Goal: Use online tool/utility: Utilize a website feature to perform a specific function

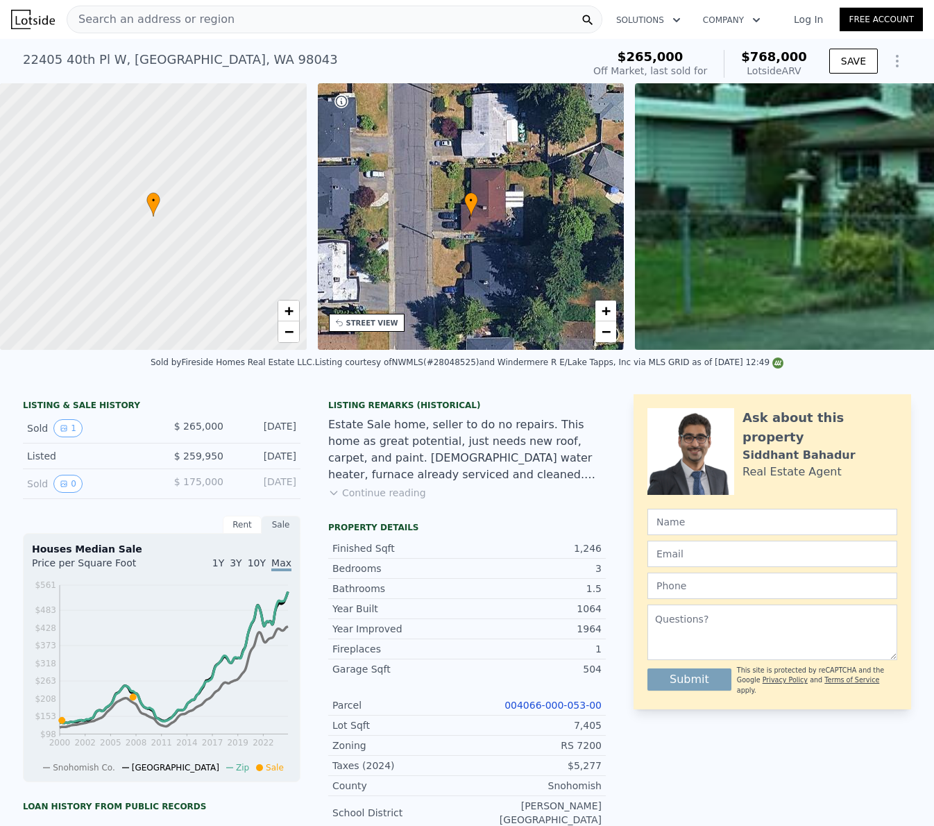
click at [244, 29] on div "Search an address or region" at bounding box center [335, 20] width 536 height 28
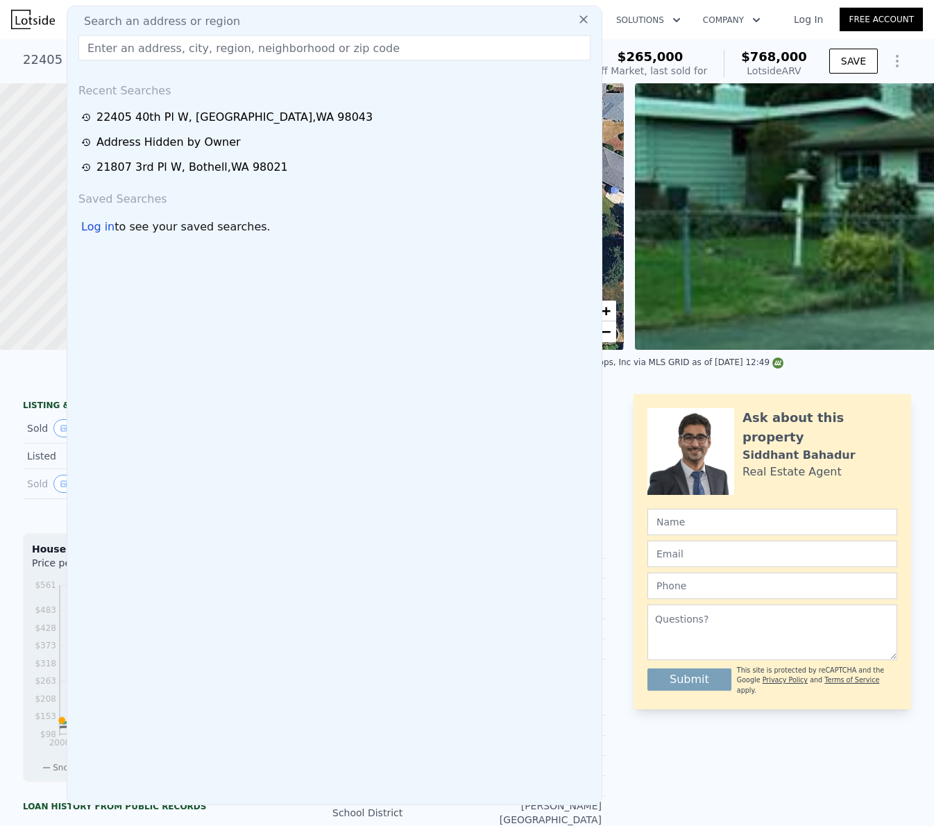
click at [251, 22] on div "Search an address or region" at bounding box center [334, 21] width 523 height 17
click at [244, 44] on input "text" at bounding box center [334, 47] width 512 height 25
paste input "[STREET_ADDRESS]"
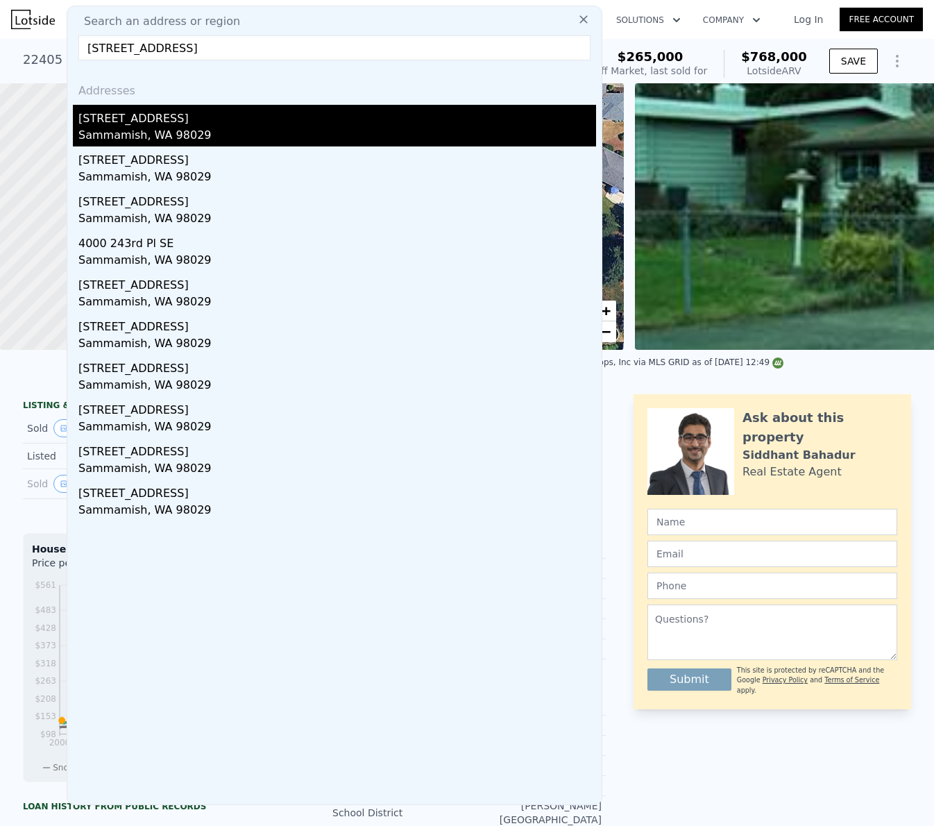
type input "[STREET_ADDRESS]"
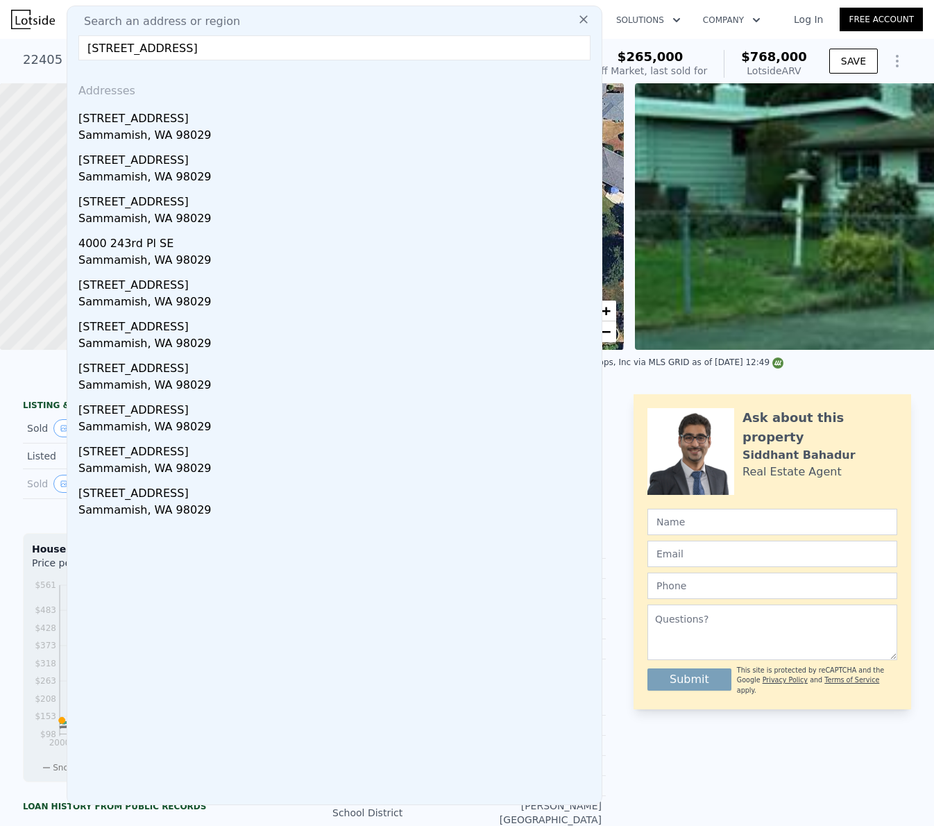
click at [209, 130] on div "Sammamish, WA 98029" at bounding box center [337, 136] width 518 height 19
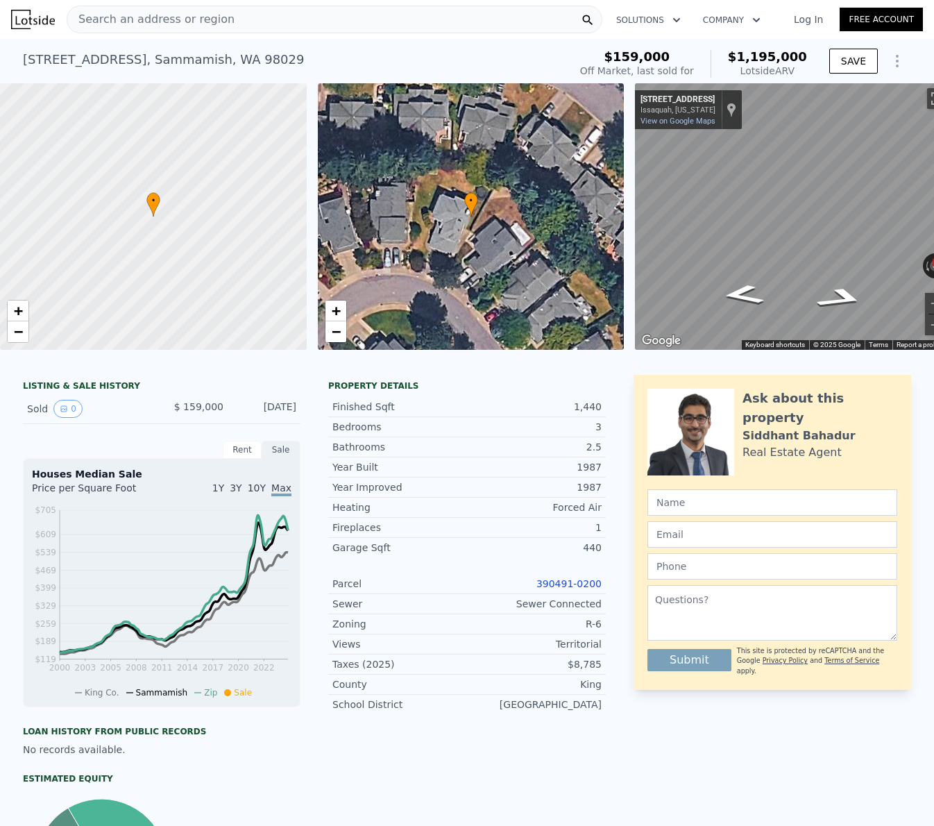
click at [570, 578] on link "390491-0200" at bounding box center [568, 583] width 65 height 11
click at [577, 584] on link "390491-0200" at bounding box center [568, 583] width 65 height 11
click at [559, 579] on link "390491-0200" at bounding box center [568, 583] width 65 height 11
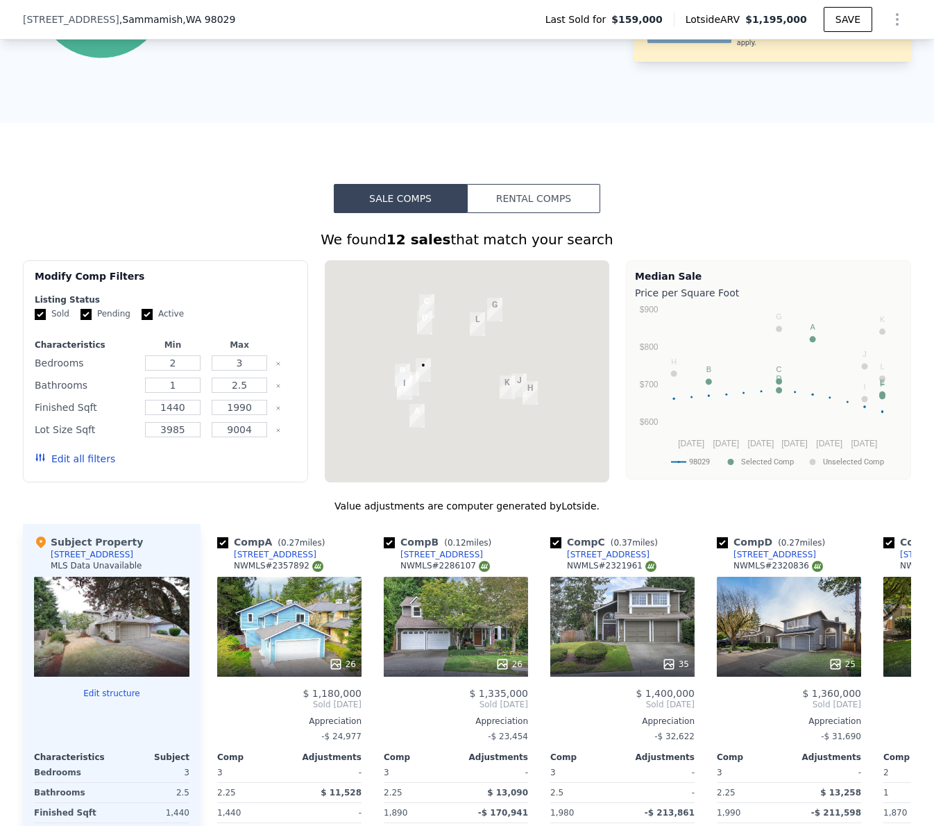
scroll to position [1763, 0]
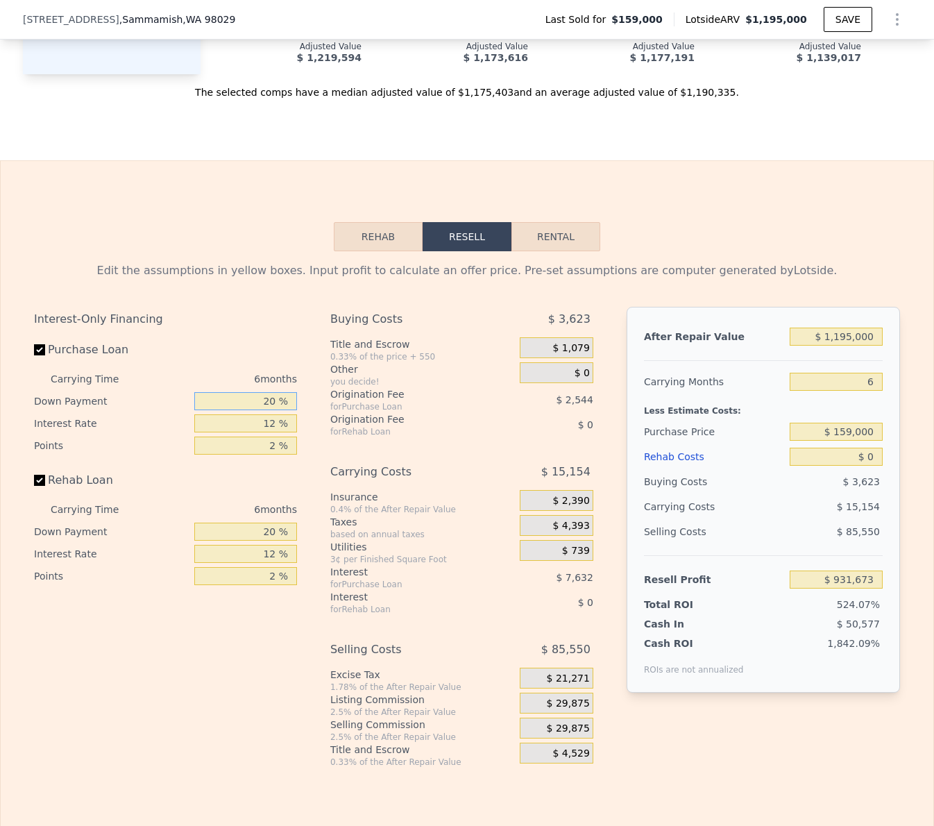
click at [271, 405] on input "20 %" at bounding box center [245, 401] width 103 height 18
type input "0 %"
type input "$ 929,129"
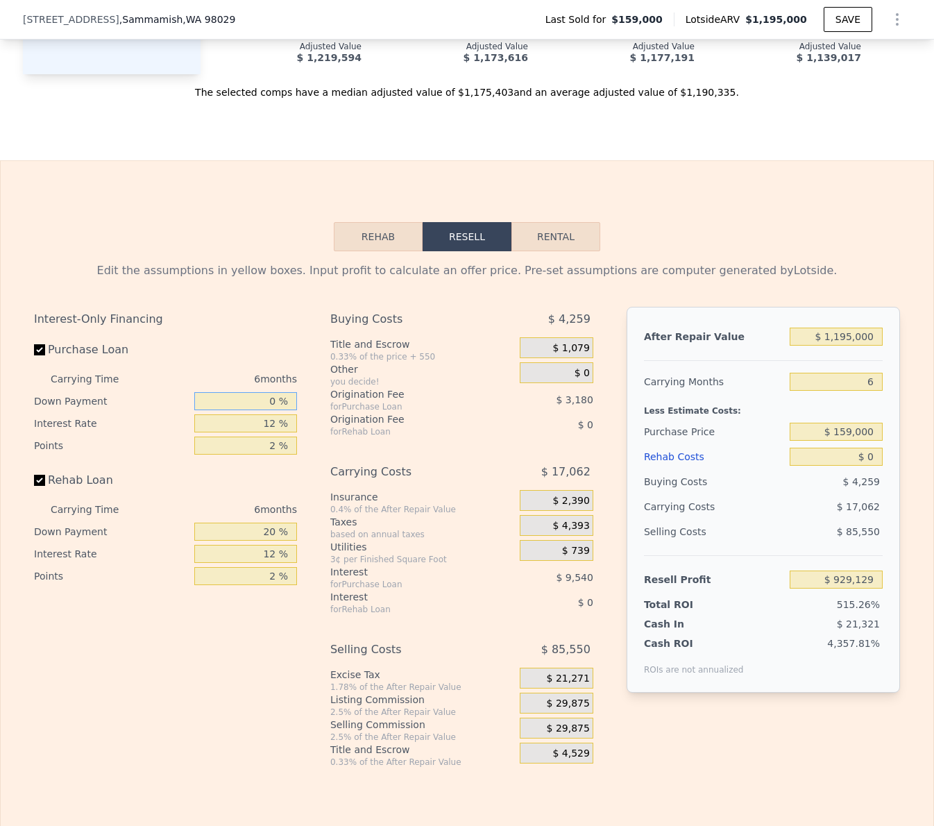
type input "0 %"
click at [264, 417] on input "12 %" at bounding box center [245, 423] width 103 height 18
type input "9 %"
type input "$ 931,511"
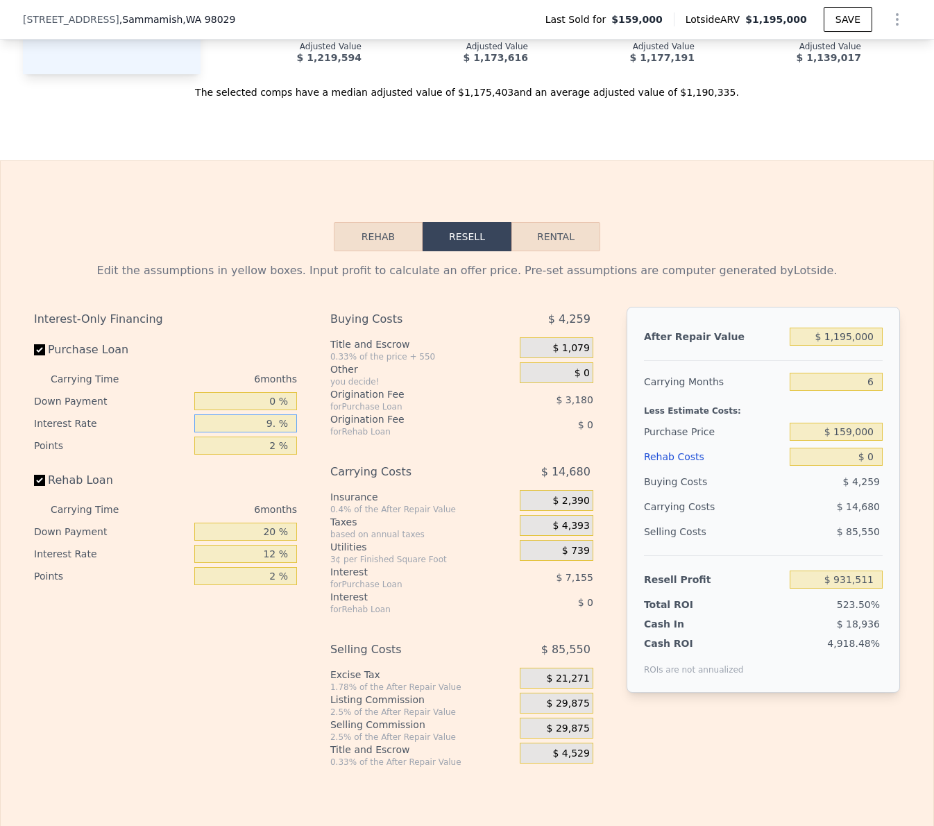
type input "9.5 %"
type input "$ 931,115"
type input "9.5 %"
click at [271, 441] on input "2 %" at bounding box center [245, 446] width 103 height 18
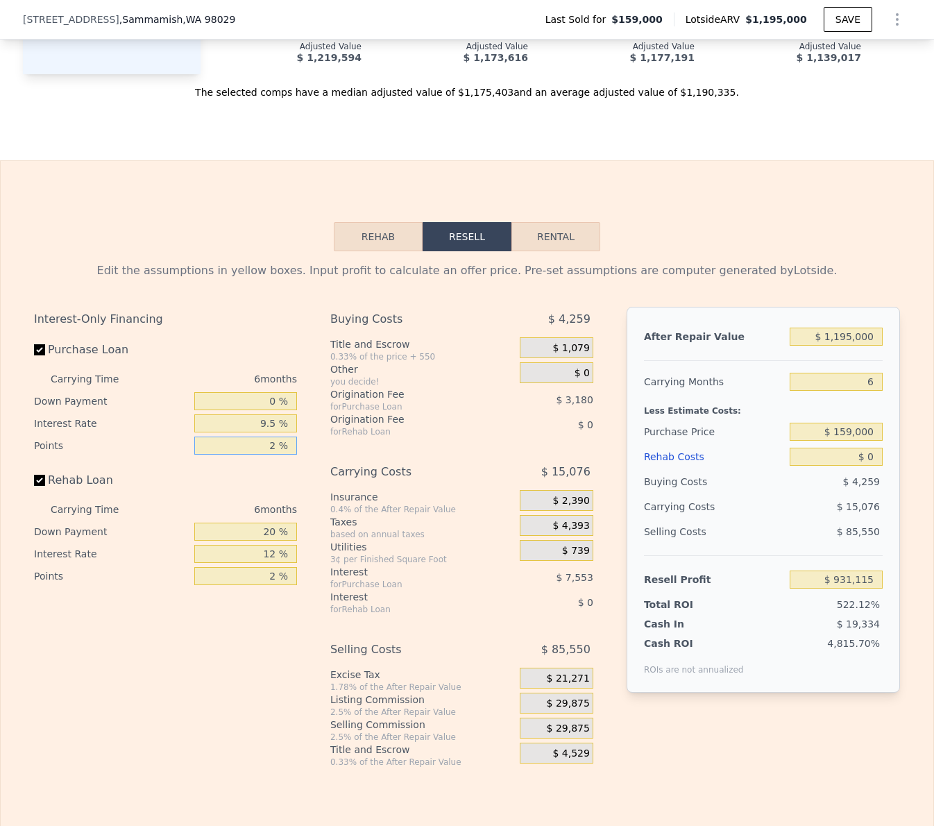
type input "1 %"
type input "$ 932,705"
type input "1 %"
click at [266, 532] on input "20 %" at bounding box center [245, 530] width 103 height 18
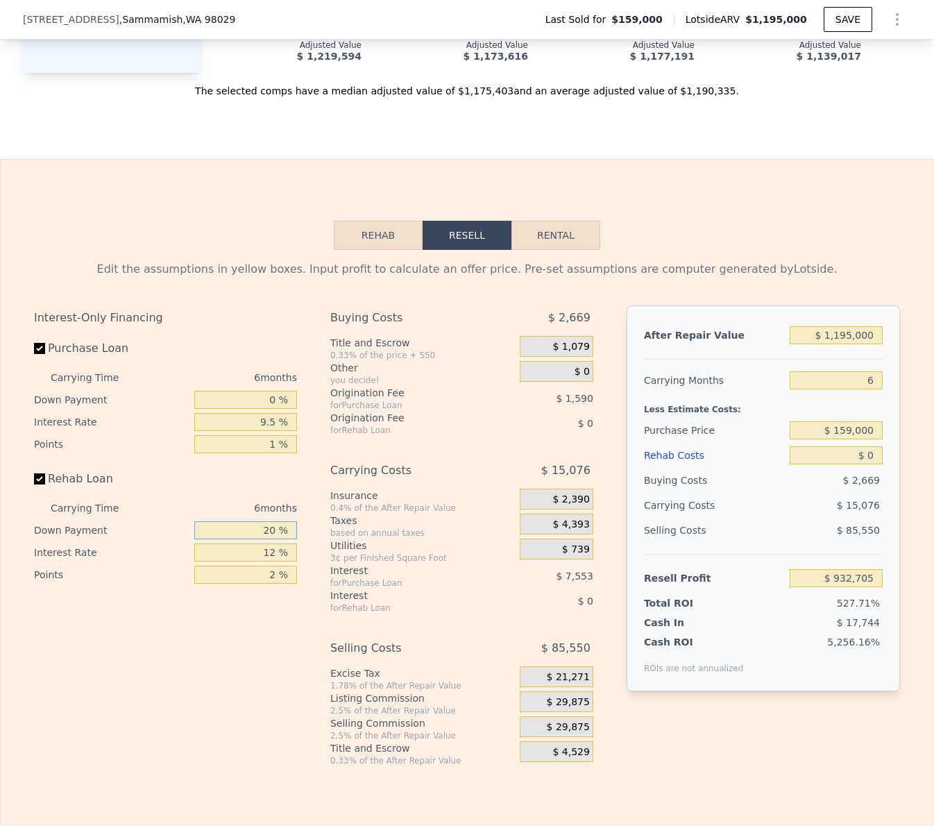
click at [266, 532] on input "20 %" at bounding box center [245, 530] width 103 height 18
type input "0 %"
click at [273, 552] on input "12 %" at bounding box center [245, 552] width 103 height 18
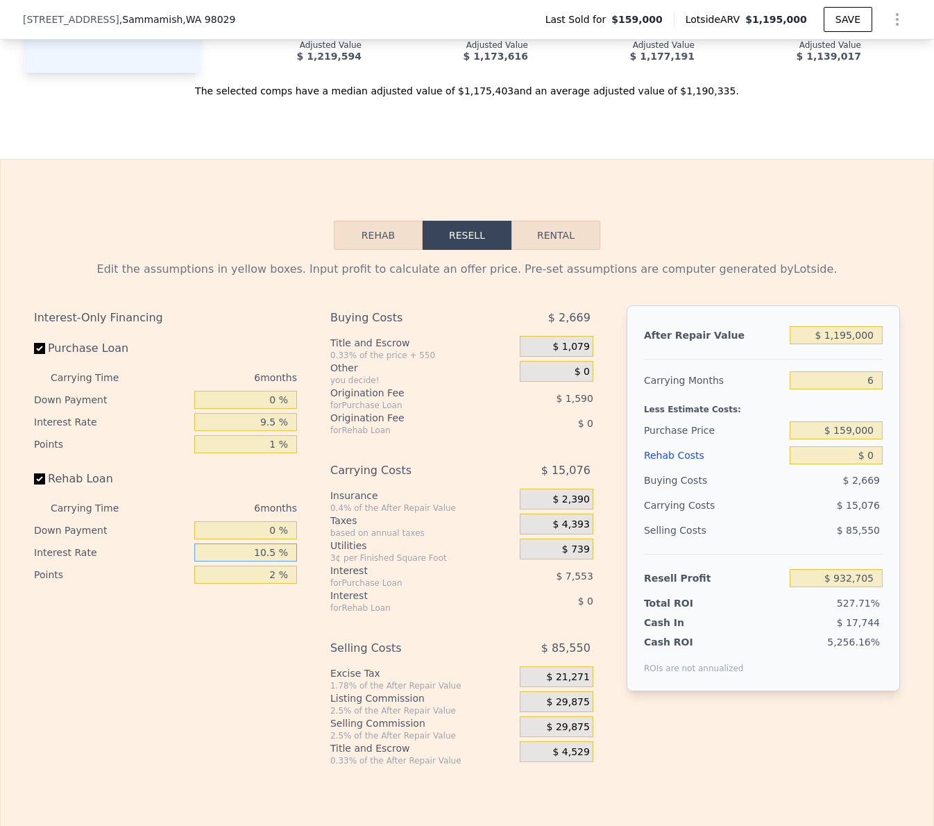
type input "10.5 %"
click at [273, 574] on input "2 %" at bounding box center [245, 575] width 103 height 18
type input "1 %"
click at [451, 627] on div "Buying Costs $ 2,669 Title and Escrow 0.33% of the price + 550 $ 1,079 Other yo…" at bounding box center [461, 535] width 263 height 461
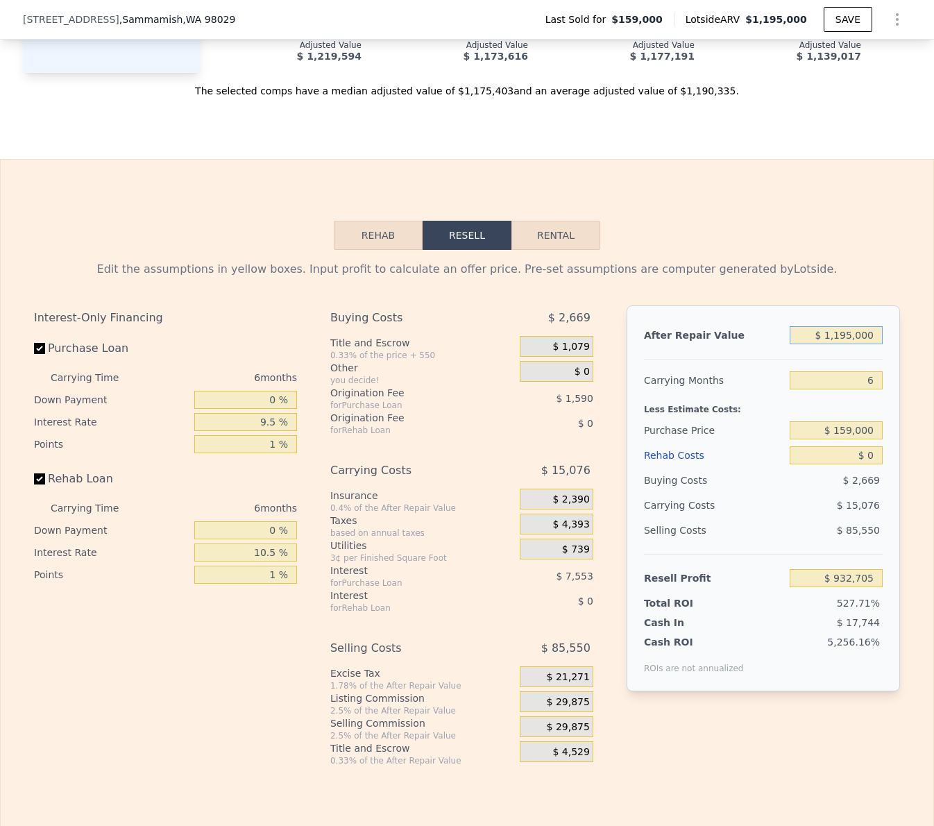
click at [840, 339] on input "$ 1,195,000" at bounding box center [836, 335] width 93 height 18
type input "$ 12"
type input "-$ 174,893"
type input "$ 120,000"
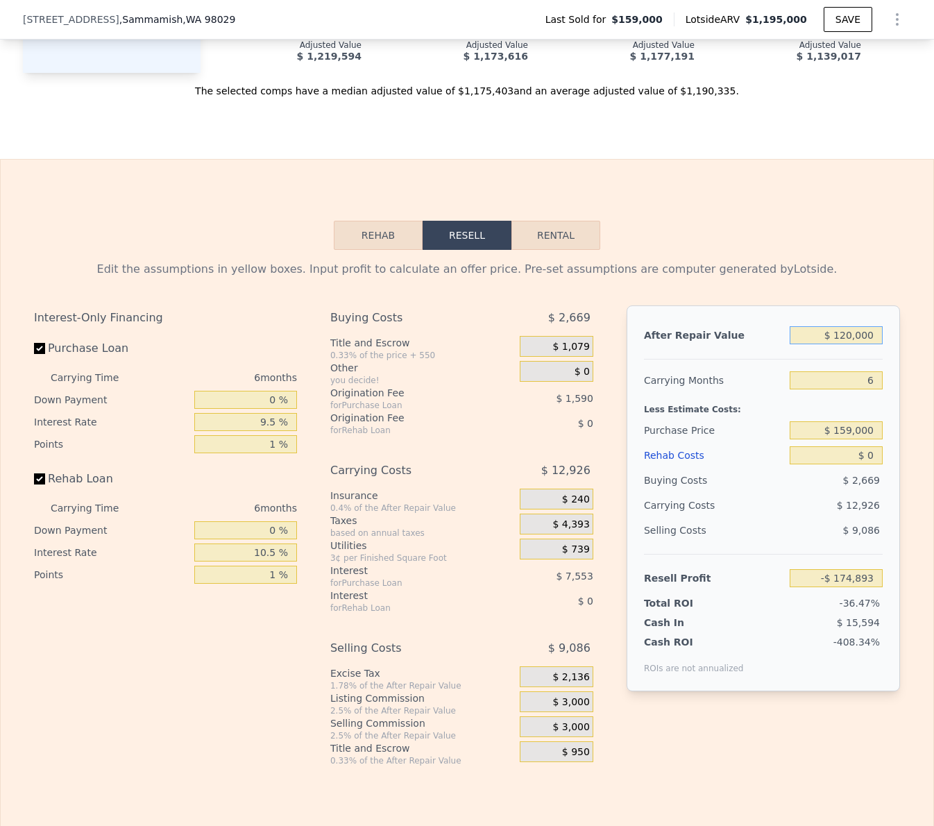
type input "-$ 63,681"
type input "$ 1,200,000"
type input "$ 937,339"
type input "$ 1,200,000"
click at [868, 375] on input "6" at bounding box center [836, 380] width 93 height 18
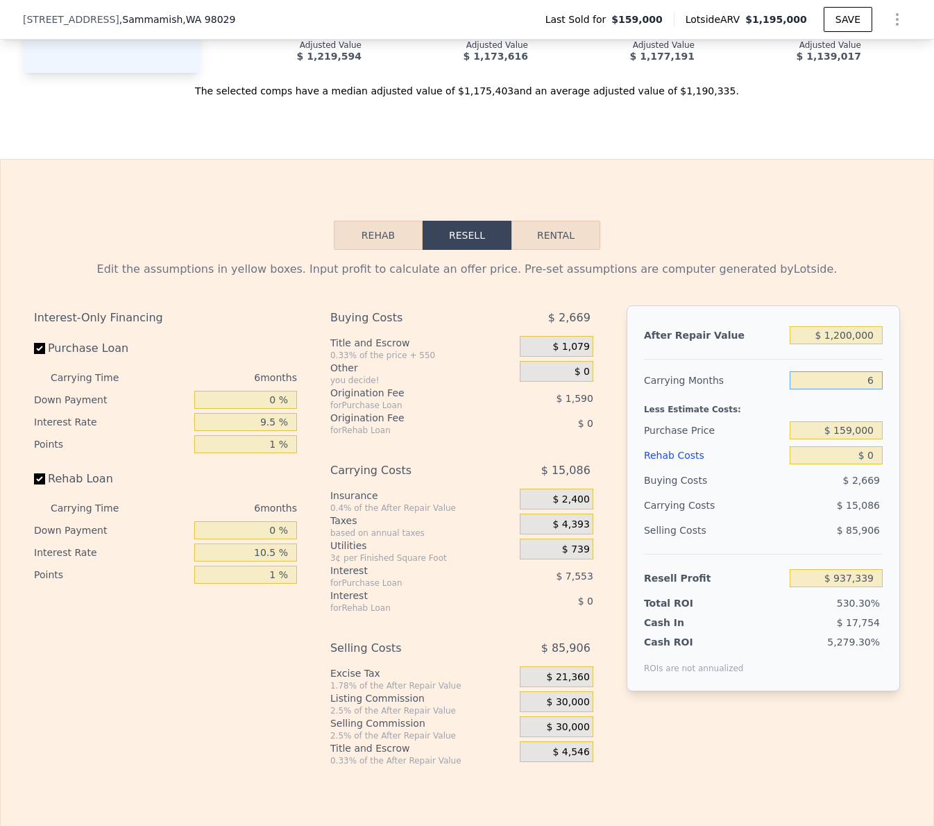
click at [868, 375] on input "6" at bounding box center [836, 380] width 93 height 18
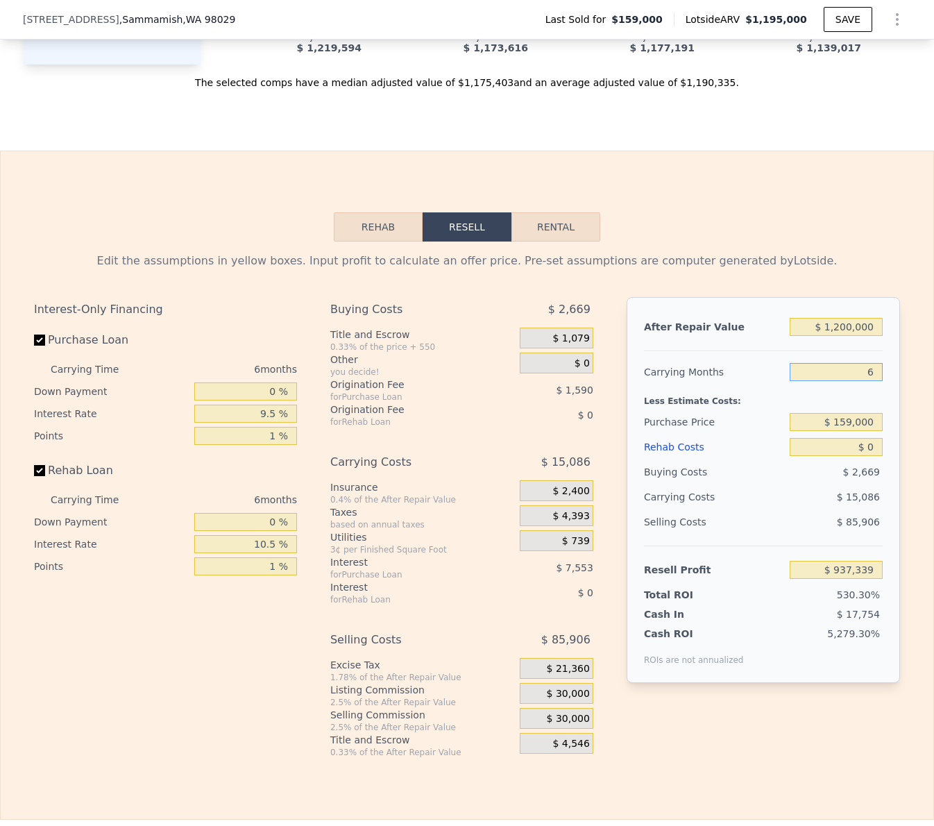
scroll to position [1774, 0]
type input "3"
type input "$ 944,882"
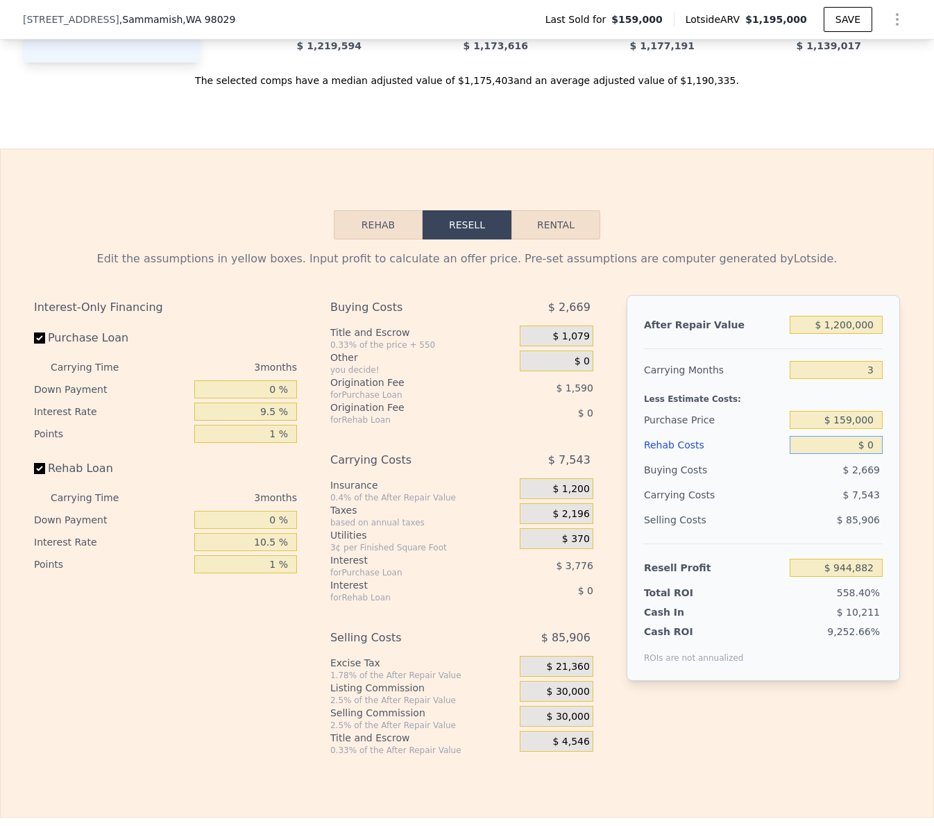
click at [854, 443] on input "$ 0" at bounding box center [836, 445] width 93 height 18
click at [858, 376] on input "3" at bounding box center [836, 371] width 93 height 18
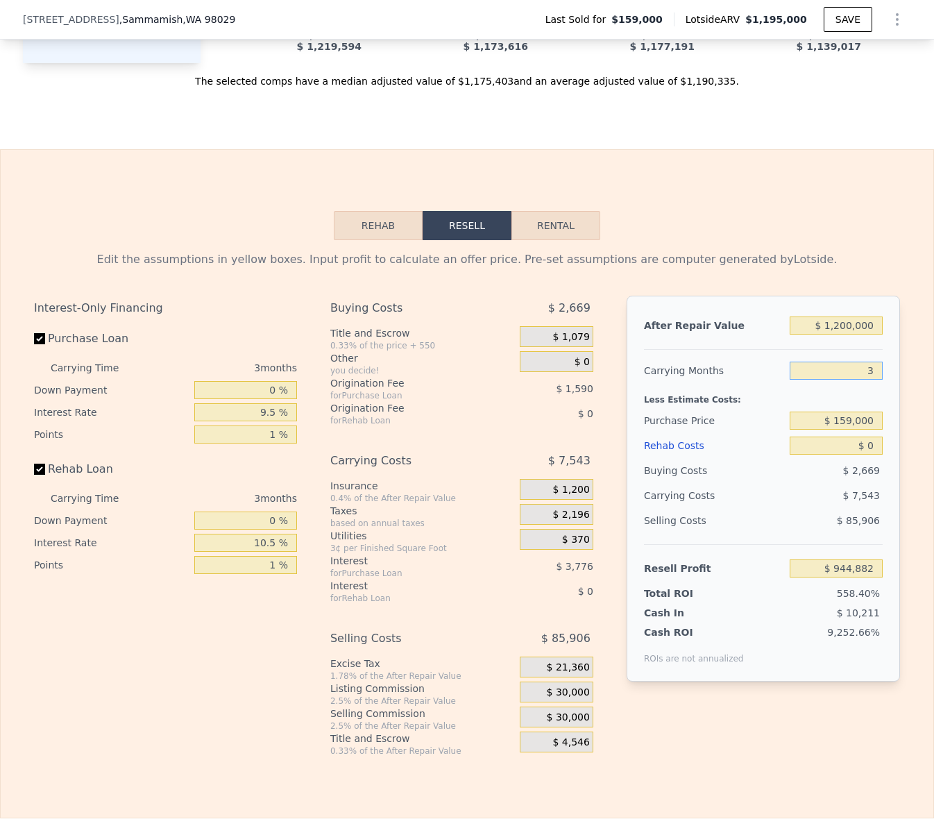
type input "4"
type input "$ 942,368"
type input "4"
click at [867, 447] on input "$ 0" at bounding box center [836, 446] width 93 height 18
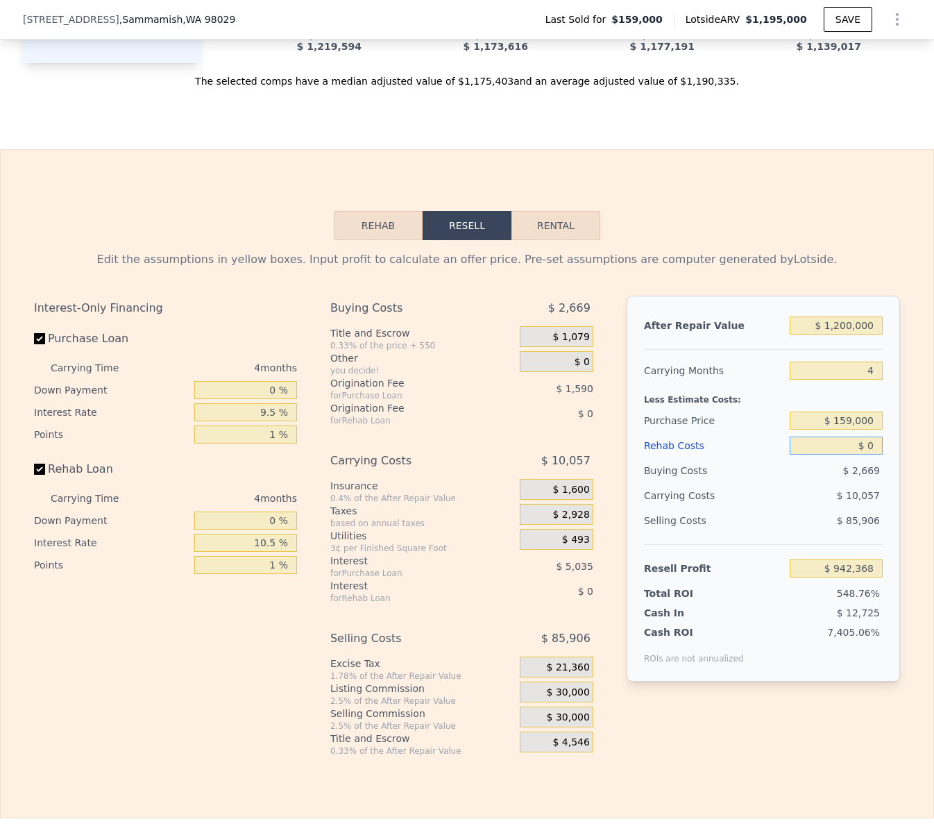
click at [867, 447] on input "$ 0" at bounding box center [836, 446] width 93 height 18
click at [841, 416] on input "$ 159,000" at bounding box center [836, 421] width 93 height 18
click at [841, 416] on input "$ 159,000" at bounding box center [836, 420] width 93 height 18
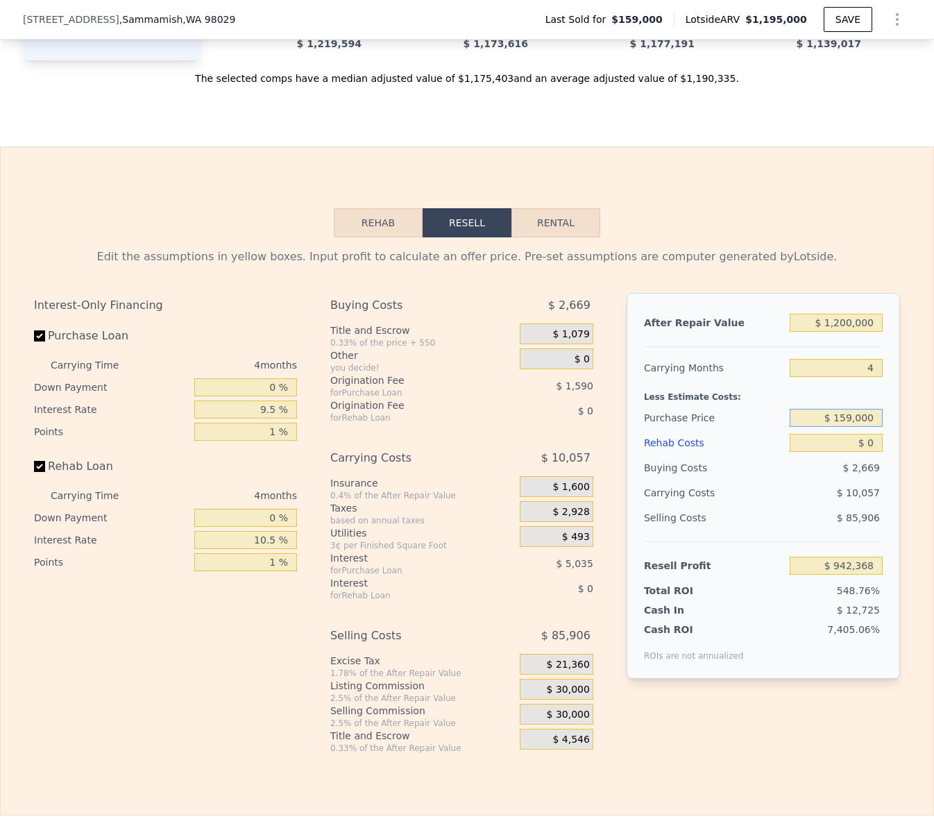
click at [841, 416] on input "$ 159,000" at bounding box center [836, 418] width 93 height 18
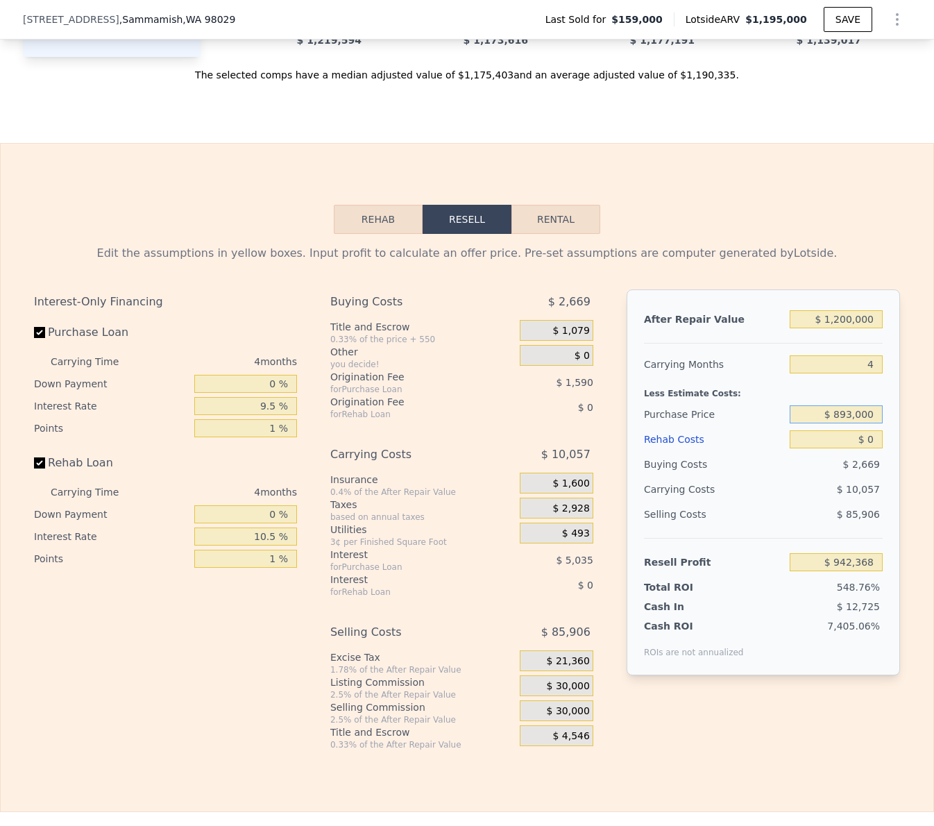
type input "$ 893,000"
click at [862, 445] on input "$ 0" at bounding box center [836, 439] width 93 height 18
type input "$ 175,339"
click at [862, 445] on input "$ 0" at bounding box center [836, 439] width 93 height 18
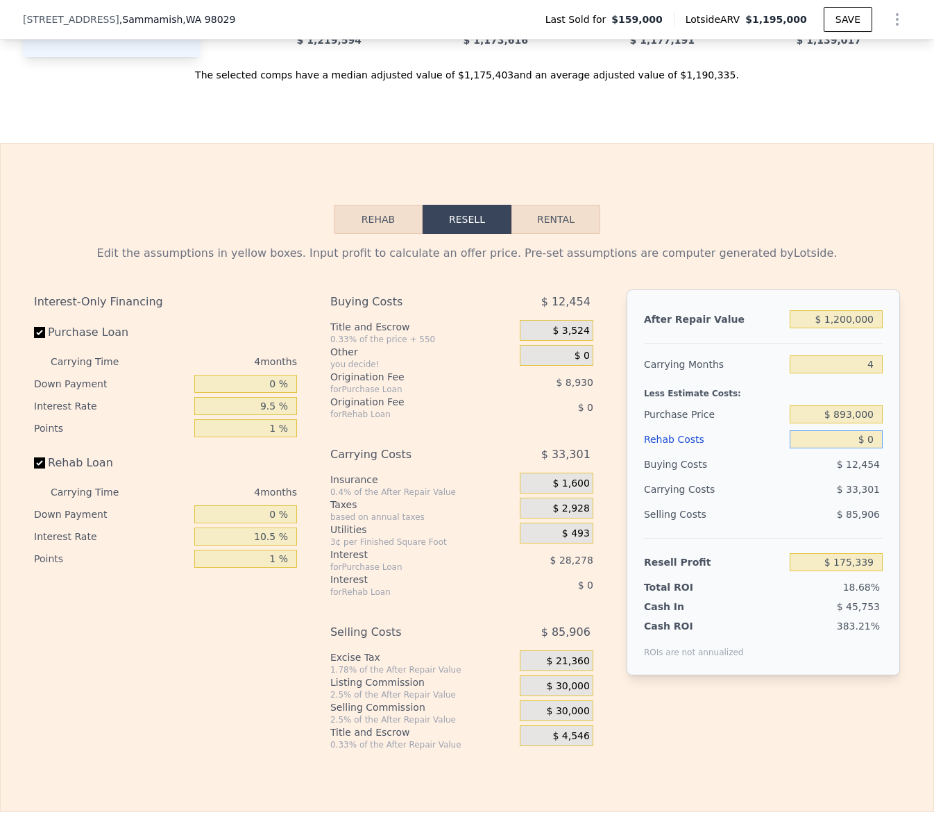
type input "$ 5"
type input "$ 175,334"
type input "$ 5,000"
type input "$ 170,113"
type input "$ 50,000"
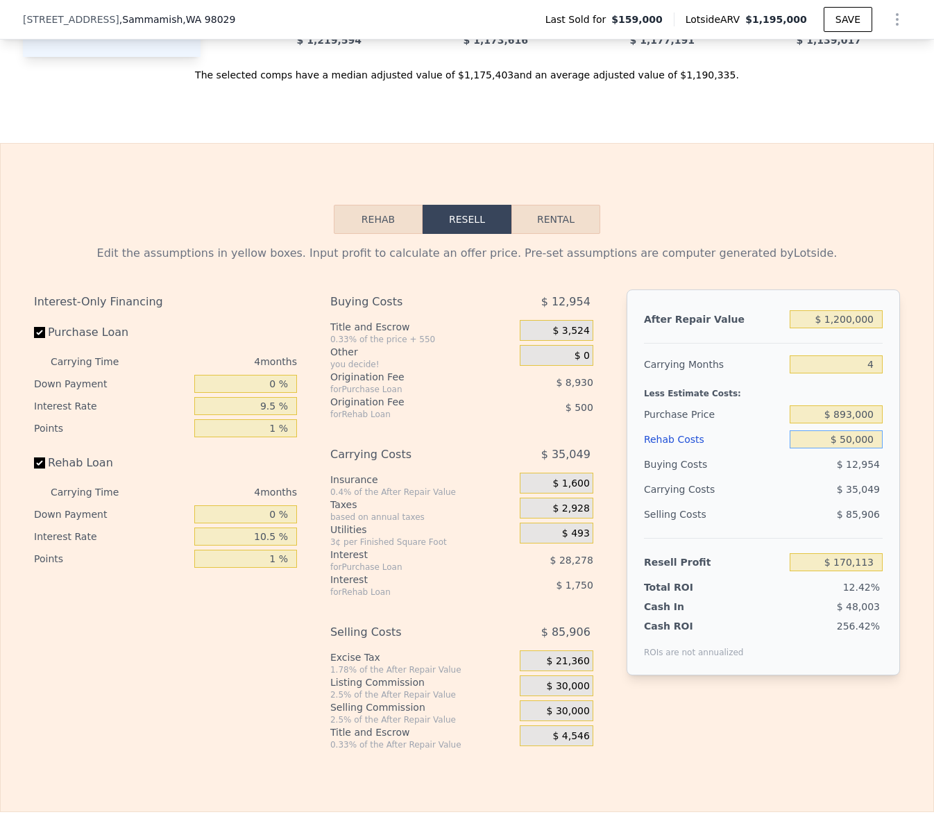
type input "$ 123,091"
type input "$ 50,000"
click at [780, 713] on div "After Repair Value $ 1,200,000 Carrying Months 4 Less Estimate Costs: Purchase …" at bounding box center [763, 508] width 273 height 439
drag, startPoint x: 839, startPoint y: 317, endPoint x: 895, endPoint y: 312, distance: 56.4
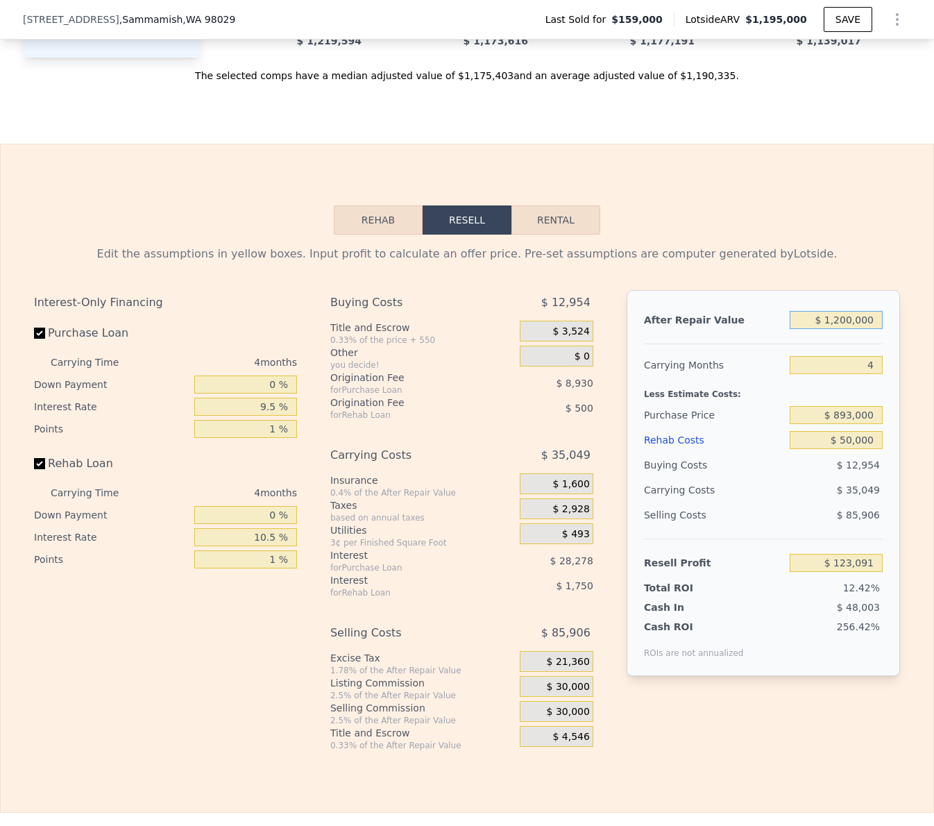
click at [895, 312] on div "After Repair Value $ 1,200,000 Carrying Months 4 Less Estimate Costs: Purchase …" at bounding box center [763, 483] width 273 height 386
drag, startPoint x: 885, startPoint y: 319, endPoint x: 902, endPoint y: 320, distance: 16.7
click at [902, 320] on div "Edit the assumptions in yellow boxes. Input profit to calculate an offer price.…" at bounding box center [467, 493] width 888 height 516
type input "$ 11"
type input "-$ 989,942"
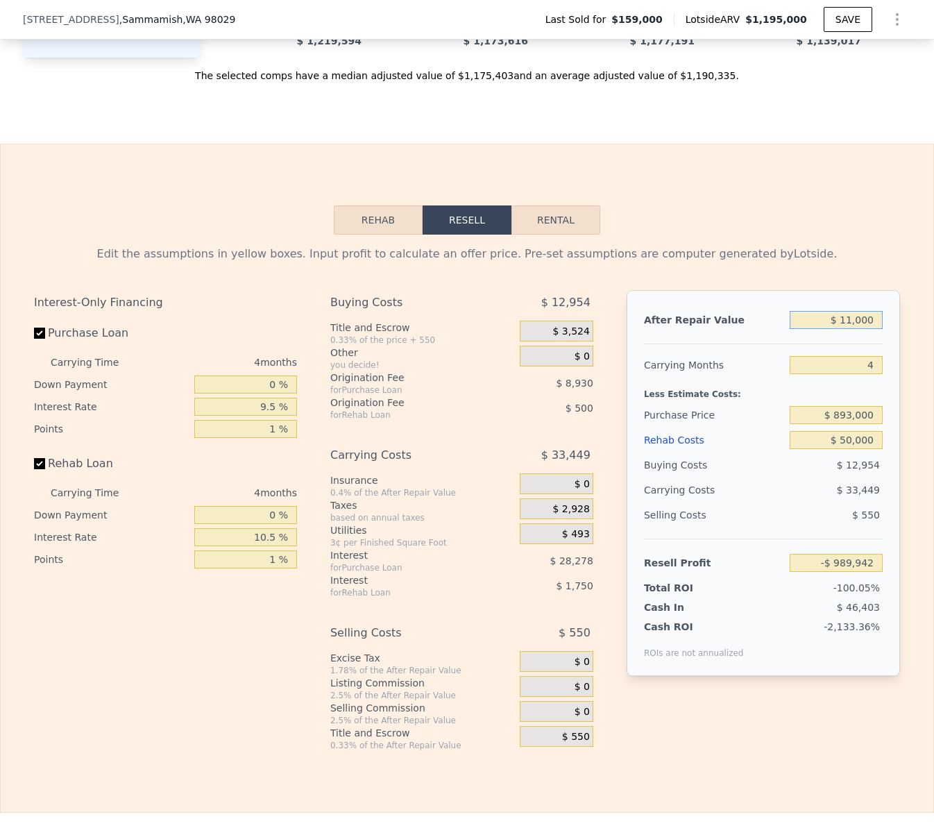
type input "$ 110,000"
type input "-$ 887,924"
type input "$ 1,100,000"
type input "$ 30,337"
click at [814, 244] on div "Edit the assumptions in yellow boxes. Input profit to calculate an offer price.…" at bounding box center [467, 493] width 888 height 516
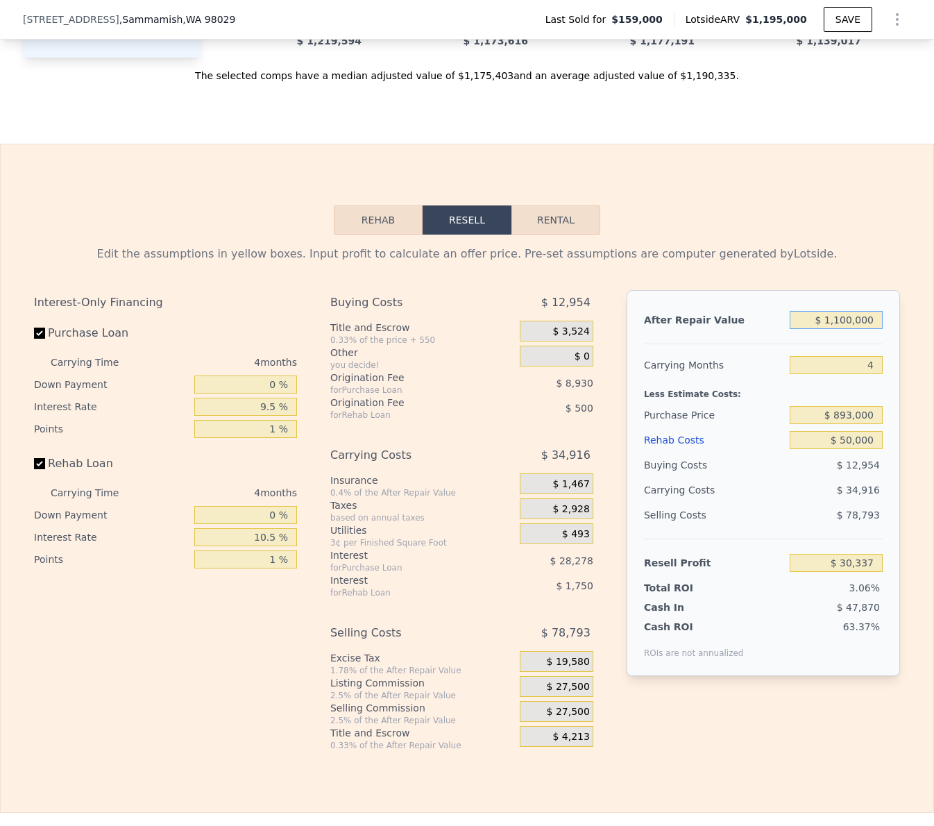
drag, startPoint x: 838, startPoint y: 318, endPoint x: 913, endPoint y: 321, distance: 75.0
click at [913, 321] on div "Edit the assumptions in yellow boxes. Input profit to calculate an offer price.…" at bounding box center [467, 493] width 933 height 516
type input "$ 12"
type input "-$ 989,941"
type input "$ 120,000"
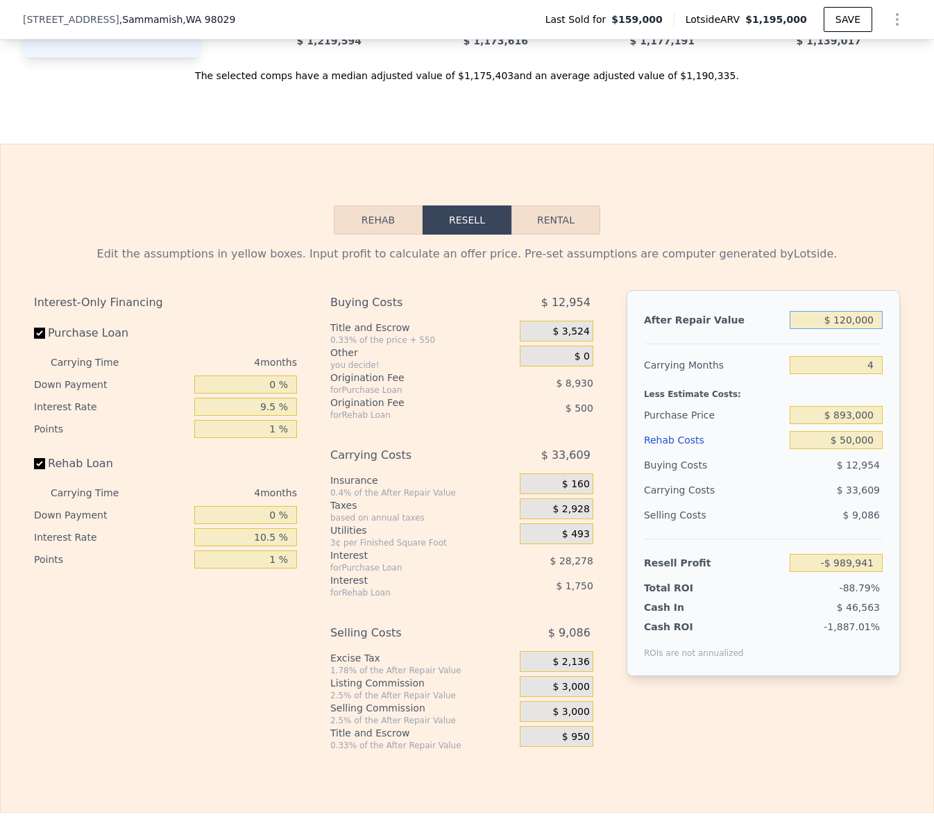
type input "-$ 878,649"
type input "$ 1,200,000"
type input "$ 123,091"
type input "$ 1,200,000"
click at [849, 292] on div "After Repair Value $ 1,200,000 Carrying Months 4 Less Estimate Costs: Purchase …" at bounding box center [763, 483] width 273 height 386
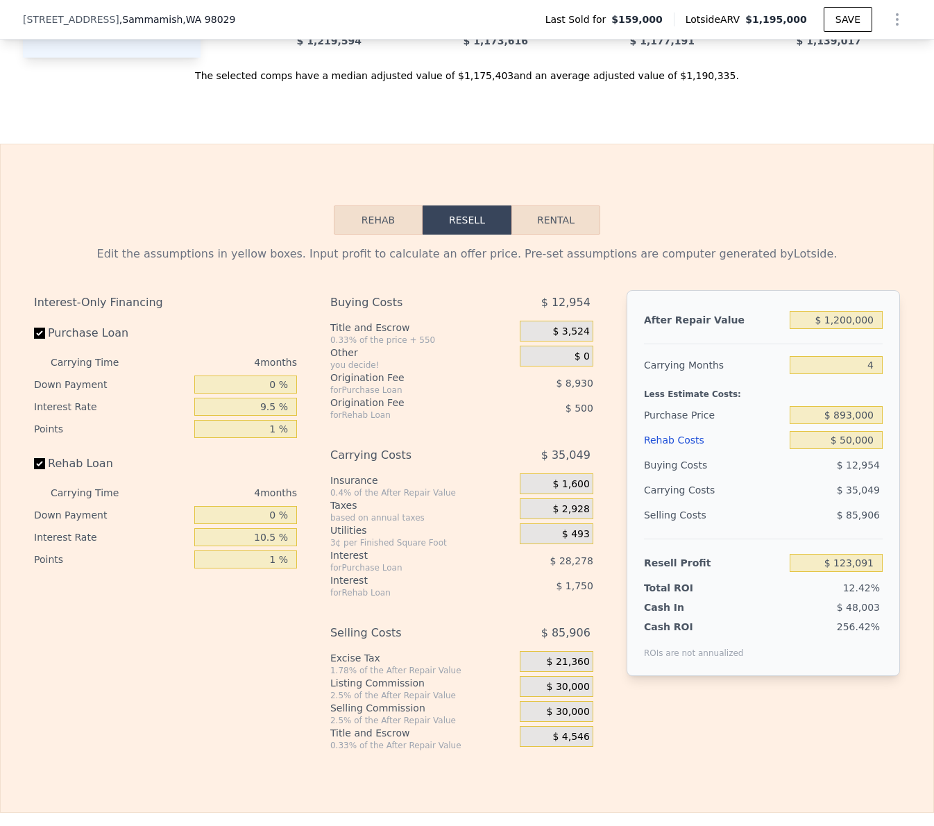
scroll to position [1781, 0]
click at [563, 711] on span "$ 30,000" at bounding box center [568, 711] width 43 height 12
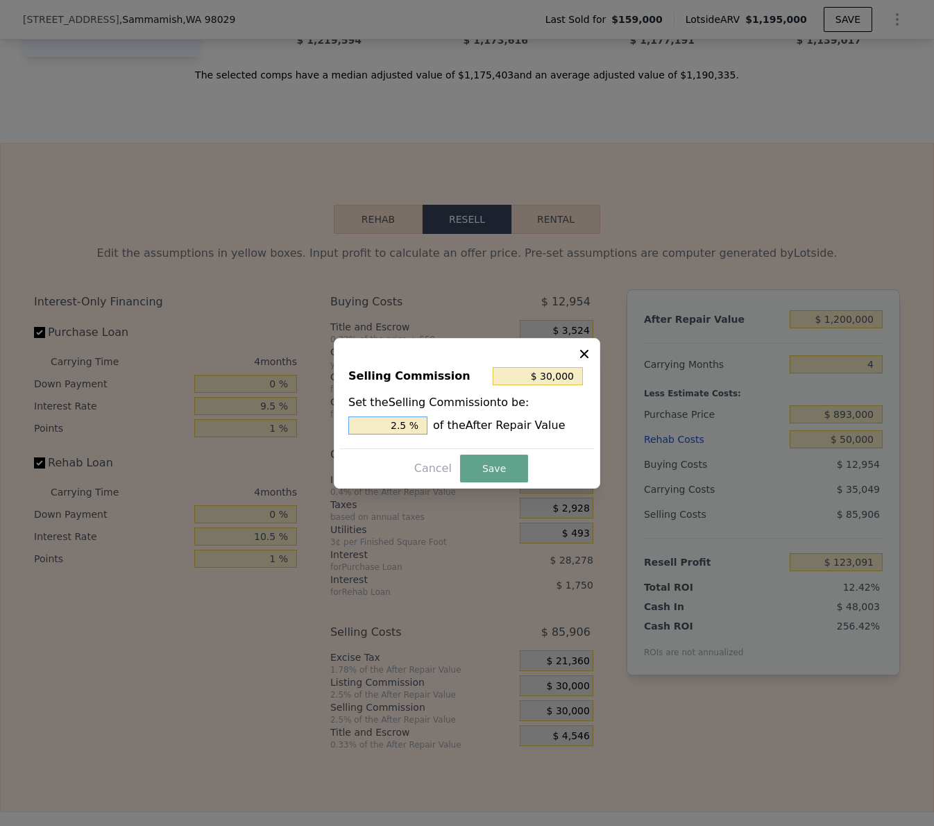
drag, startPoint x: 396, startPoint y: 424, endPoint x: 387, endPoint y: 424, distance: 9.7
click at [387, 424] on input "2.5 %" at bounding box center [387, 425] width 79 height 18
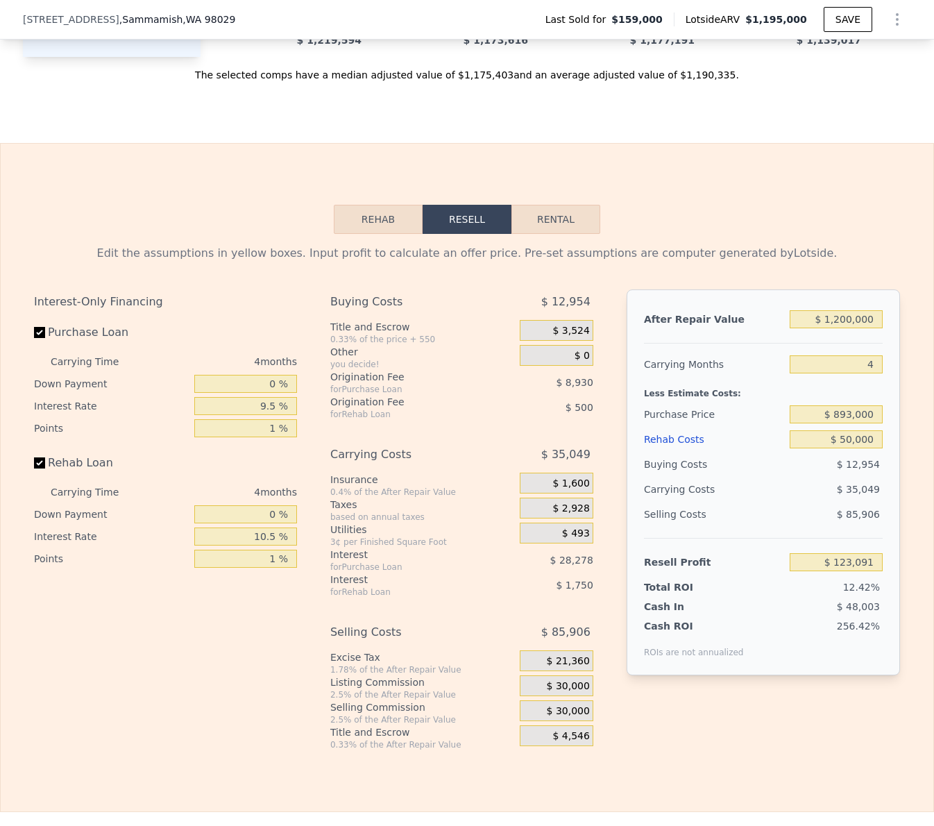
click at [563, 710] on span "$ 30,000" at bounding box center [568, 711] width 43 height 12
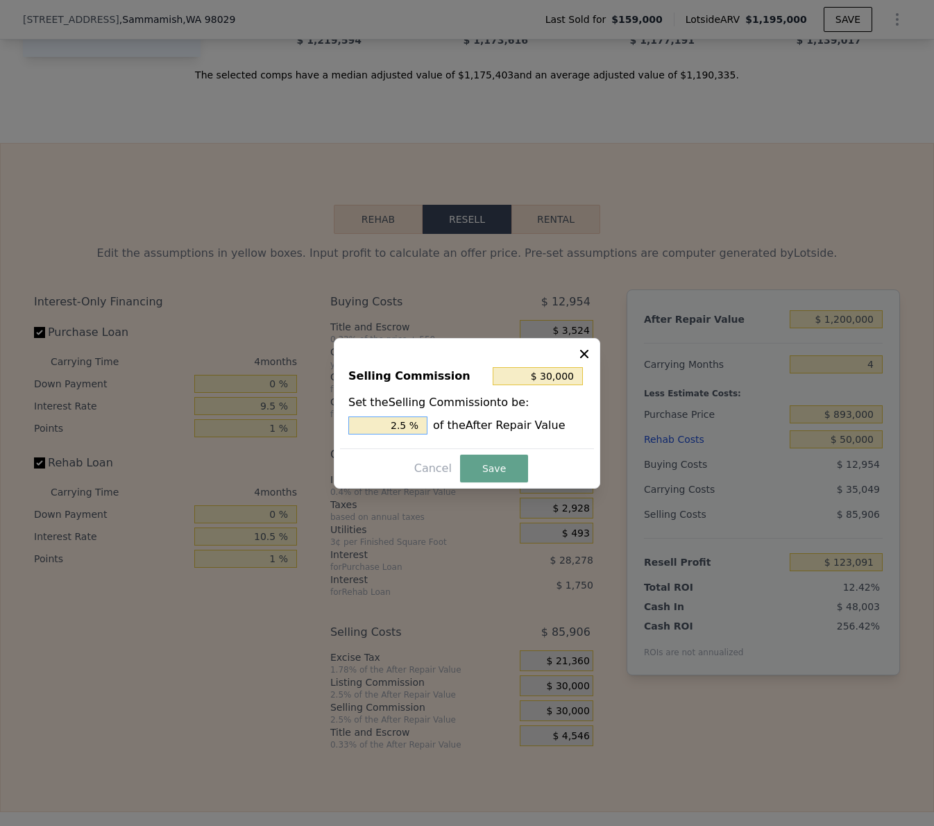
click at [375, 421] on input "2.5 %" at bounding box center [387, 425] width 79 height 18
type input "$ 18,000"
type input "1.5 %"
click at [480, 465] on button "Save" at bounding box center [494, 469] width 68 height 28
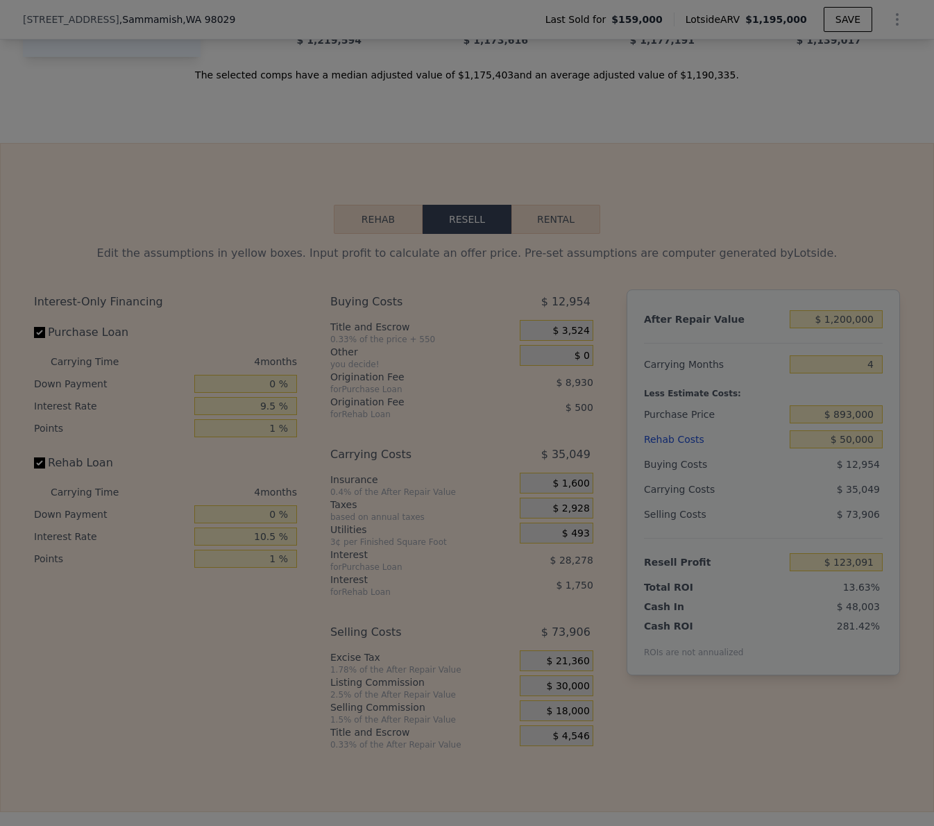
type input "$ 135,091"
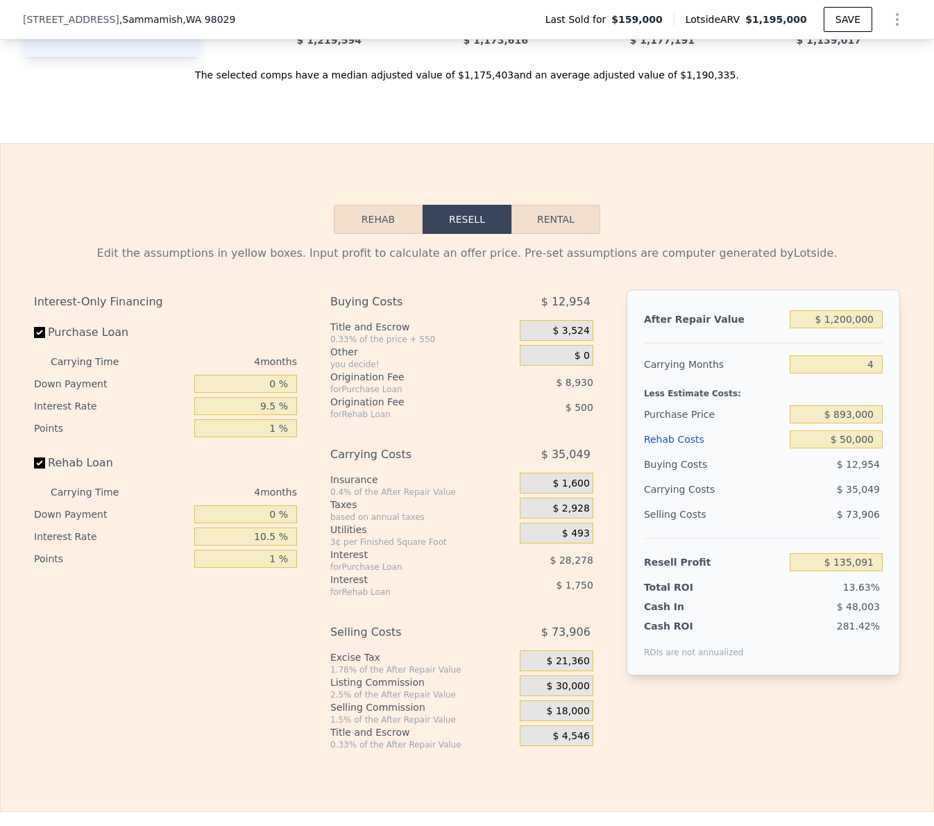
click at [692, 772] on div "Rehab Resell Rental Edit the assumptions in yellow boxes. Input profit to calcu…" at bounding box center [467, 477] width 934 height 669
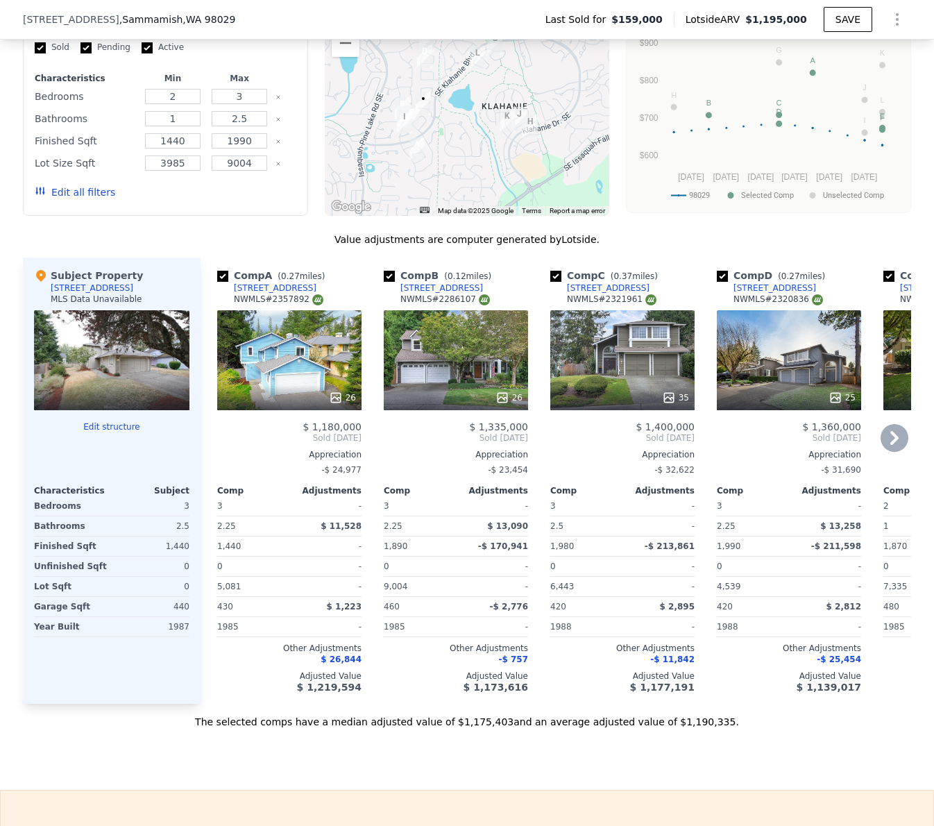
scroll to position [1957, 0]
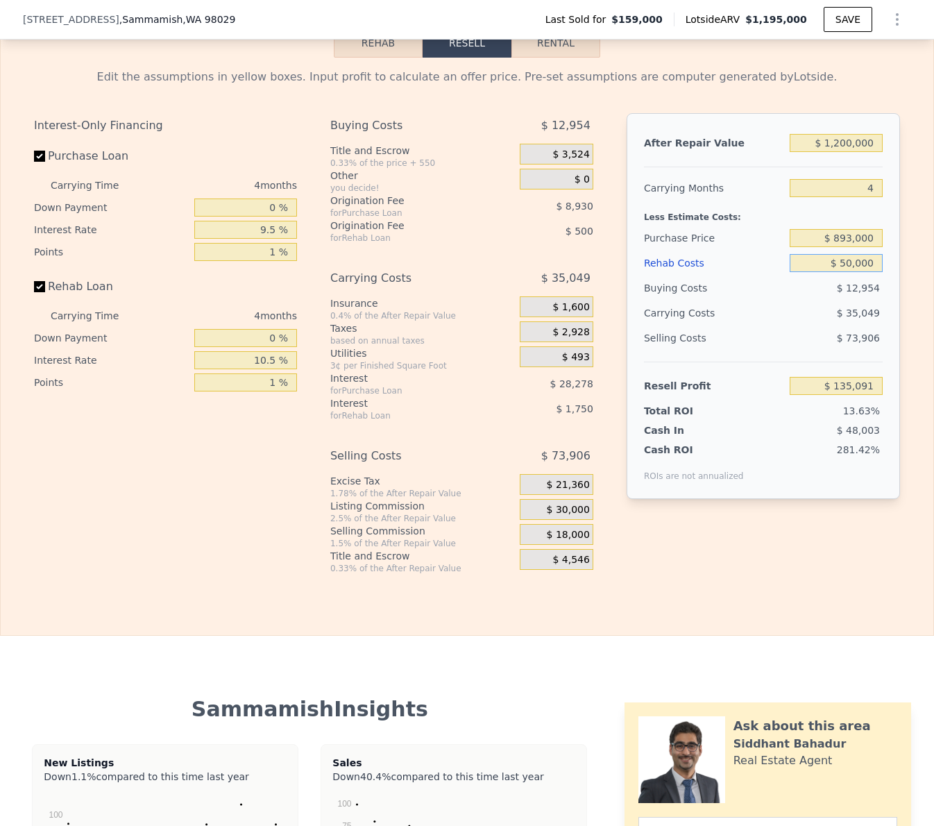
click at [848, 262] on input "$ 50,000" at bounding box center [836, 263] width 93 height 18
type input "$ 6"
type input "$ 187,333"
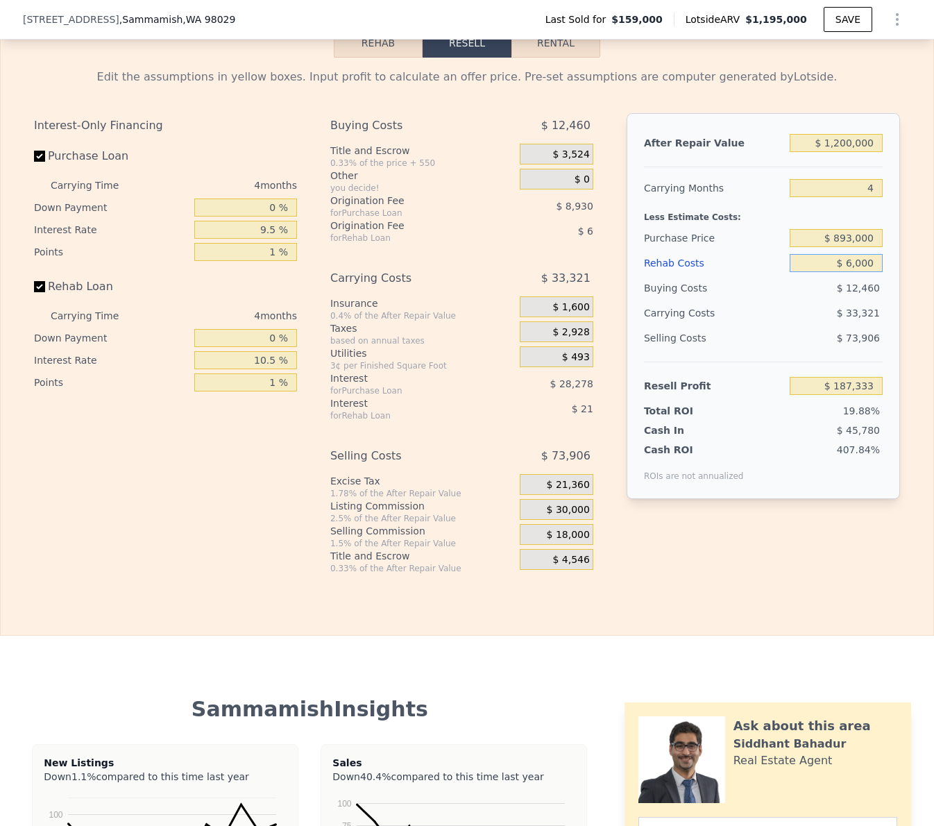
type input "$ 60,000"
type input "$ 124,639"
click at [837, 602] on div "Rehab Resell Rental Edit the assumptions in yellow boxes. Input profit to calcu…" at bounding box center [467, 301] width 934 height 669
click at [843, 260] on input "$ 60,000" at bounding box center [836, 263] width 93 height 18
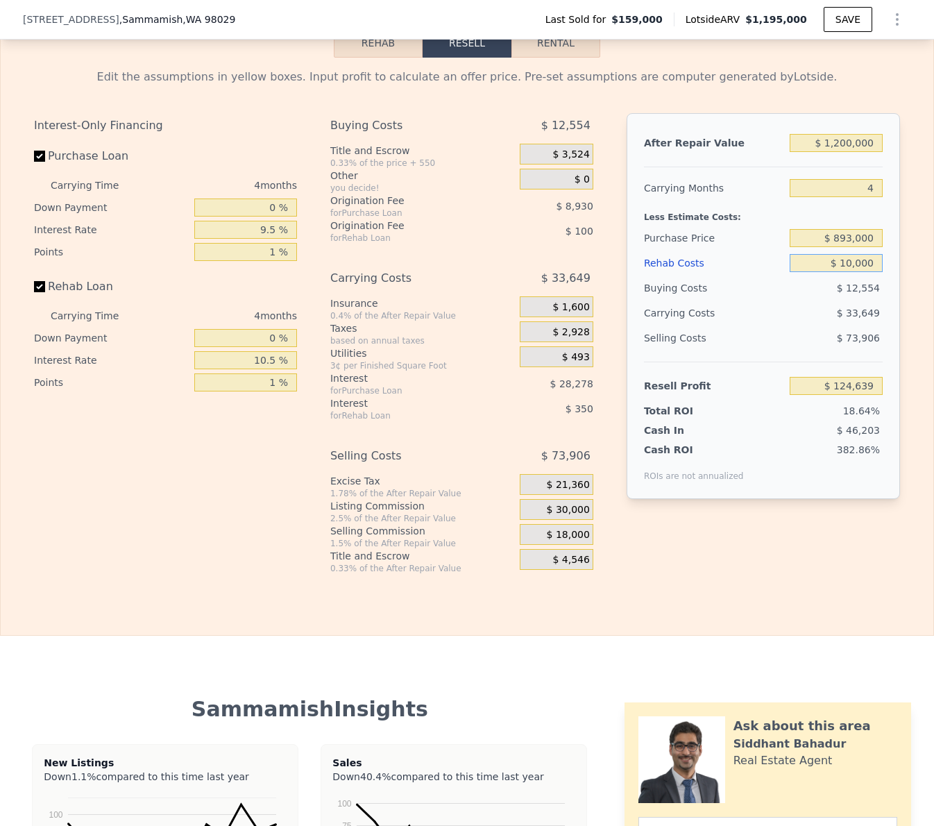
type input "$ 100,000"
type input "$ 82,839"
type input "$ 100,000"
